Goal: Task Accomplishment & Management: Manage account settings

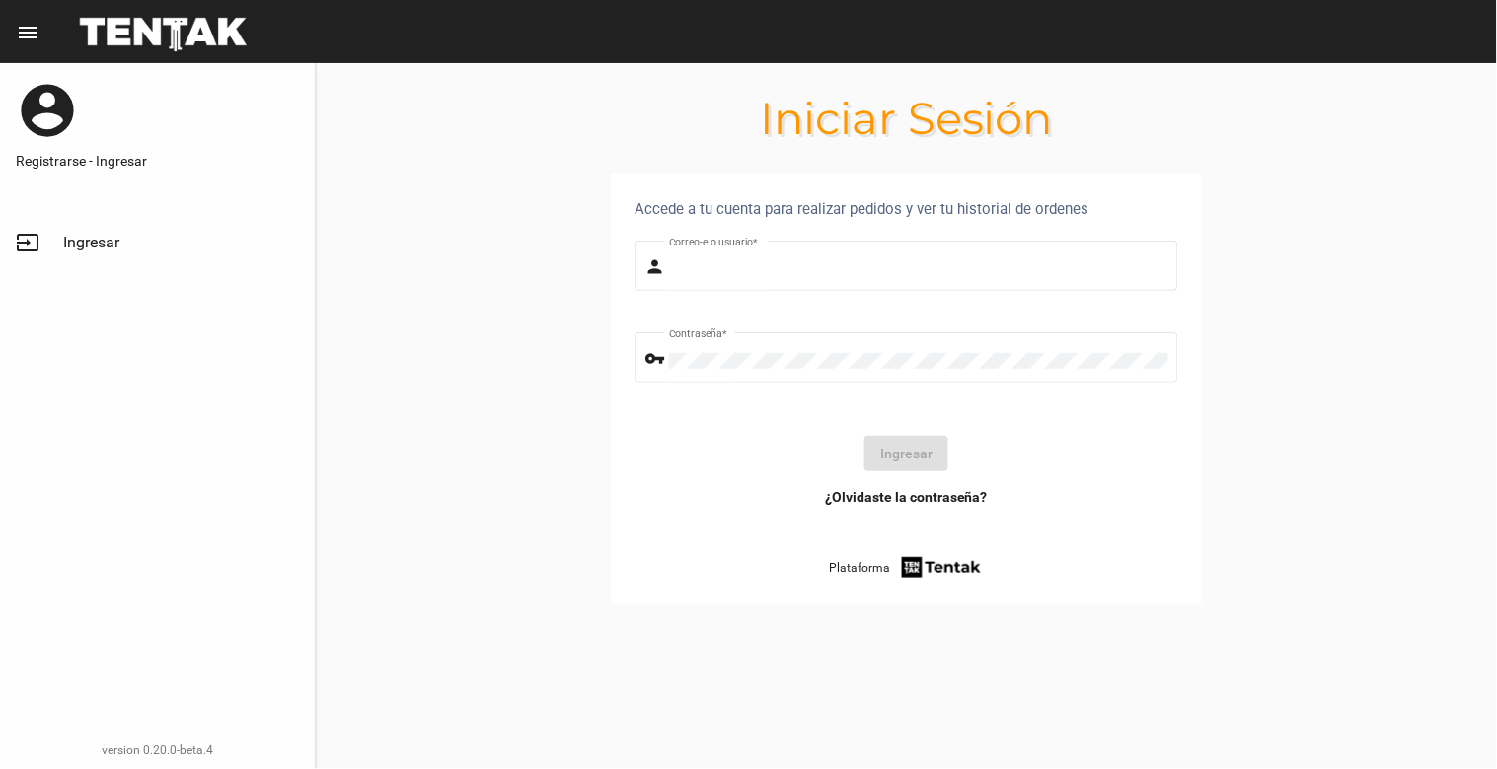
type input "[EMAIL_ADDRESS][DOMAIN_NAME]"
click at [1194, 595] on div "Accede a tu cuenta para realizar pedidos y ver tu historial de ordenes person […" at bounding box center [906, 389] width 591 height 431
click at [1320, 302] on section "Accede a tu cuenta para realizar pedidos y ver tu historial de ordenes person […" at bounding box center [906, 413] width 1181 height 478
drag, startPoint x: 859, startPoint y: 652, endPoint x: 904, endPoint y: 600, distance: 68.6
click at [859, 652] on section "Accede a tu cuenta para realizar pedidos y ver tu historial de ordenes person […" at bounding box center [906, 413] width 1181 height 478
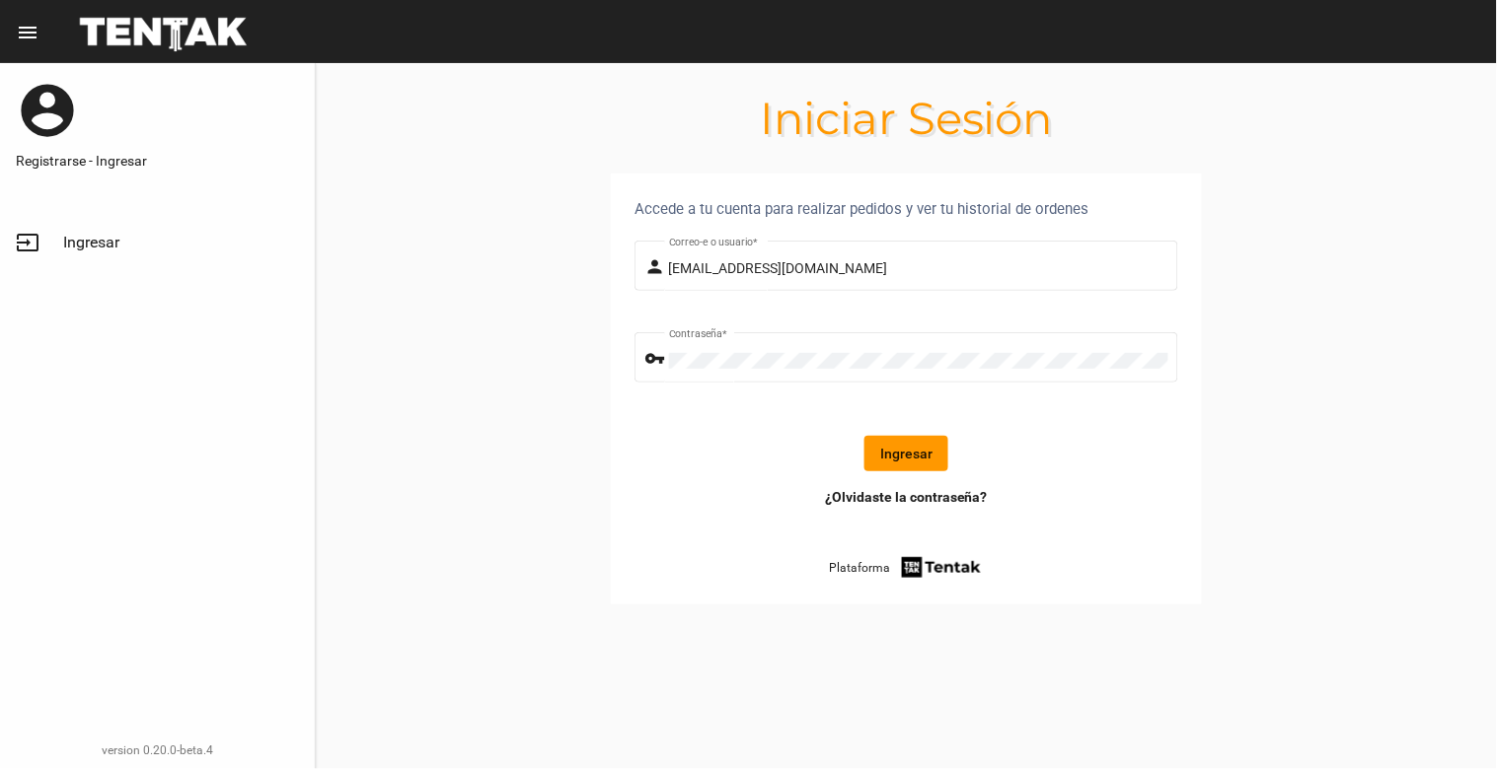
click at [1152, 409] on form "person [EMAIL_ADDRESS][DOMAIN_NAME] Correo-e o usuario * vpn_key Contraseña * I…" at bounding box center [906, 362] width 544 height 251
